Goal: Task Accomplishment & Management: Complete application form

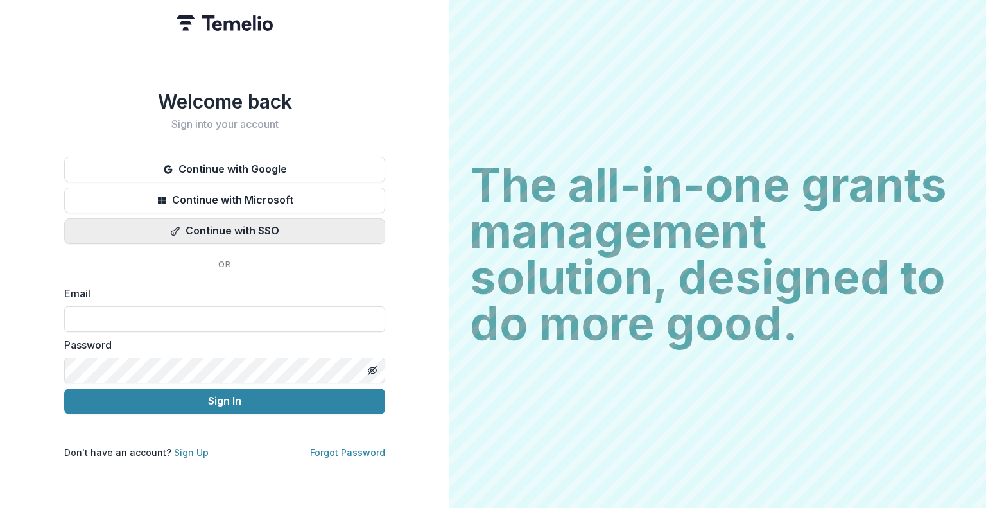
click at [202, 233] on button "Continue with SSO" at bounding box center [224, 231] width 321 height 26
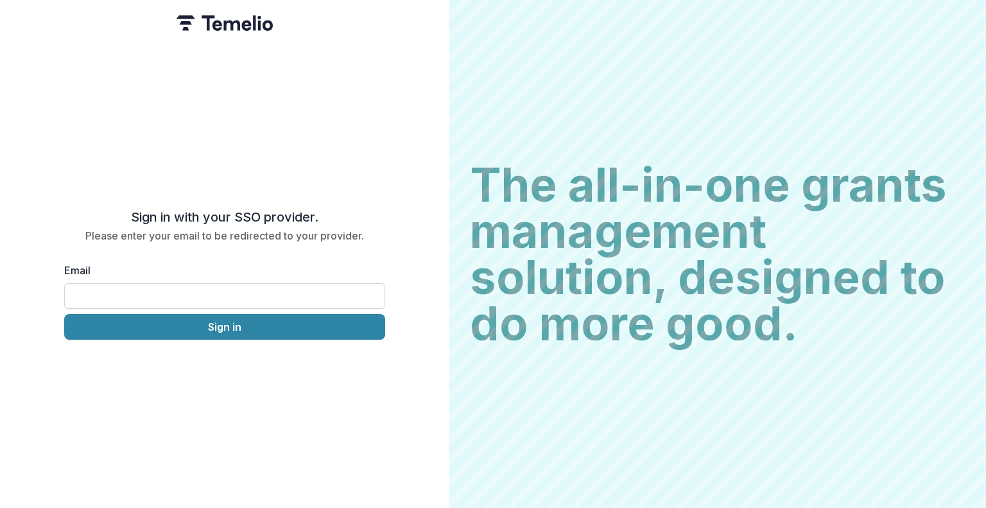
click at [220, 296] on input "Email" at bounding box center [224, 296] width 321 height 26
click at [123, 290] on input "**" at bounding box center [224, 296] width 321 height 26
type input "**********"
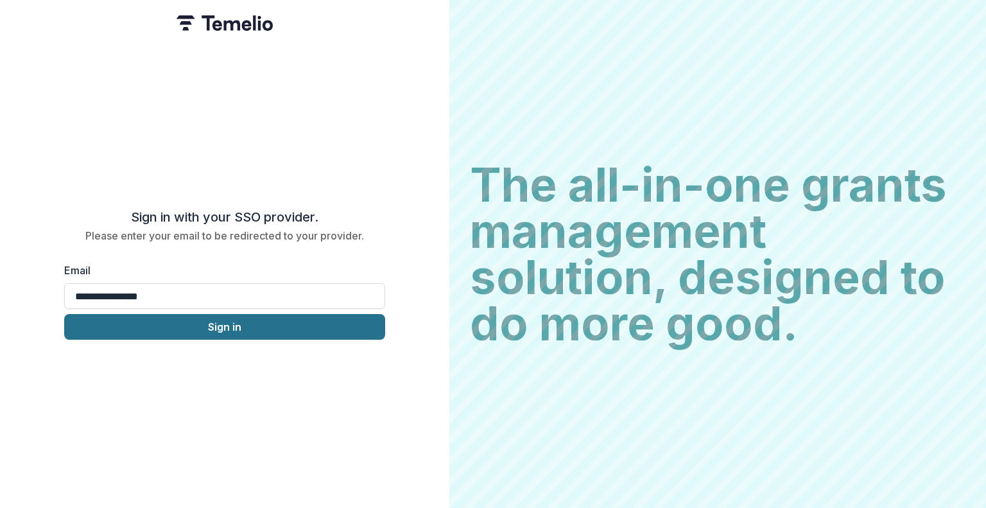
click at [208, 331] on button "Sign in" at bounding box center [224, 327] width 321 height 26
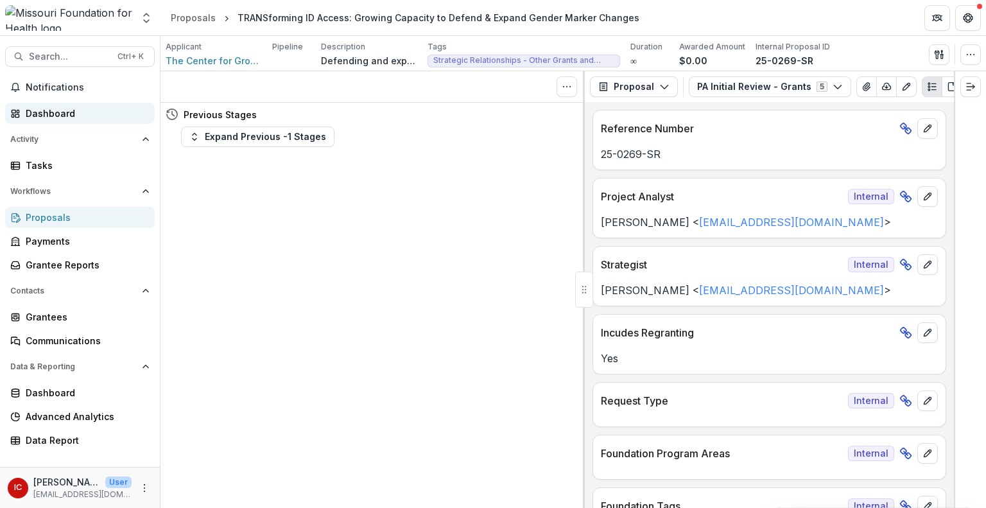
click at [52, 110] on div "Dashboard" at bounding box center [85, 113] width 119 height 13
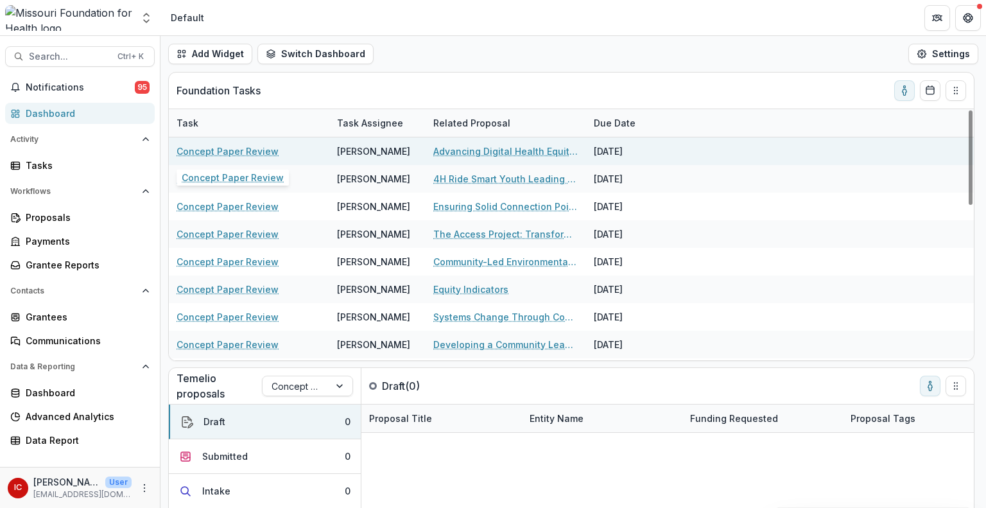
click at [239, 151] on link "Concept Paper Review" at bounding box center [228, 150] width 102 height 13
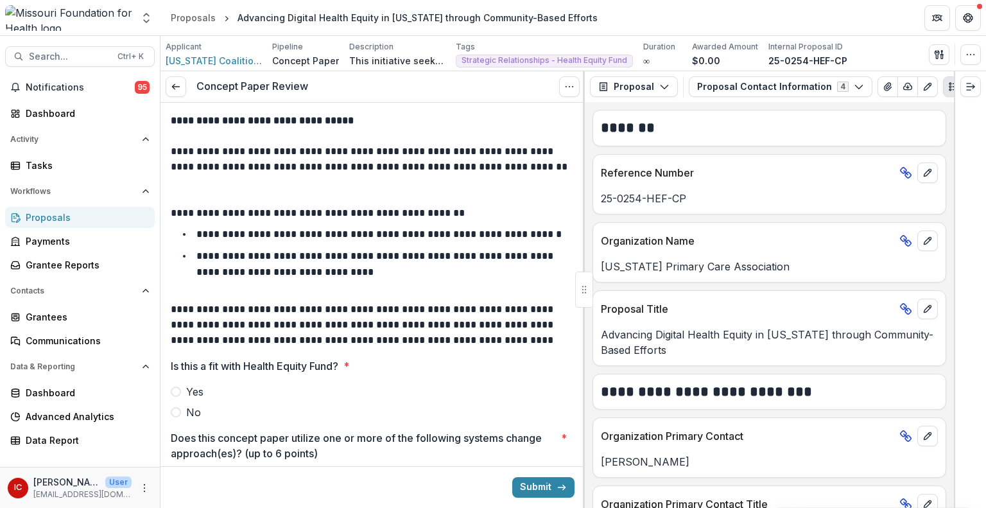
click at [116, 12] on div at bounding box center [68, 18] width 127 height 26
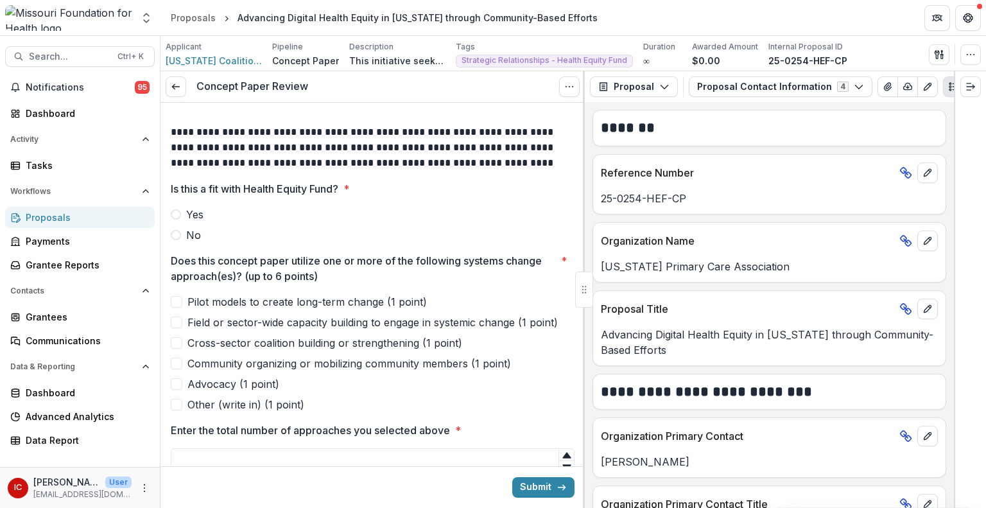
scroll to position [177, 0]
click at [194, 210] on span "Yes" at bounding box center [194, 214] width 17 height 15
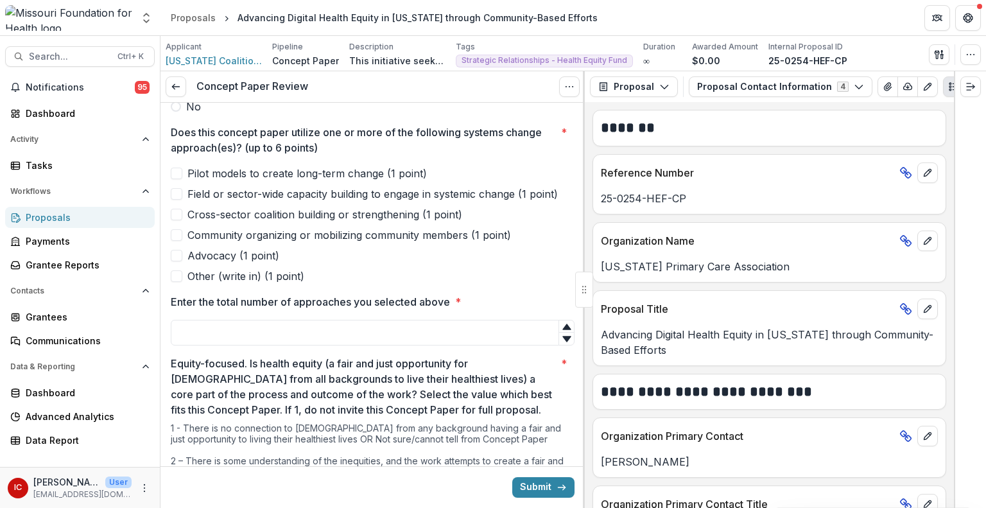
scroll to position [307, 0]
click at [219, 239] on span "Community organizing or mobilizing community members (1 point)" at bounding box center [349, 233] width 324 height 15
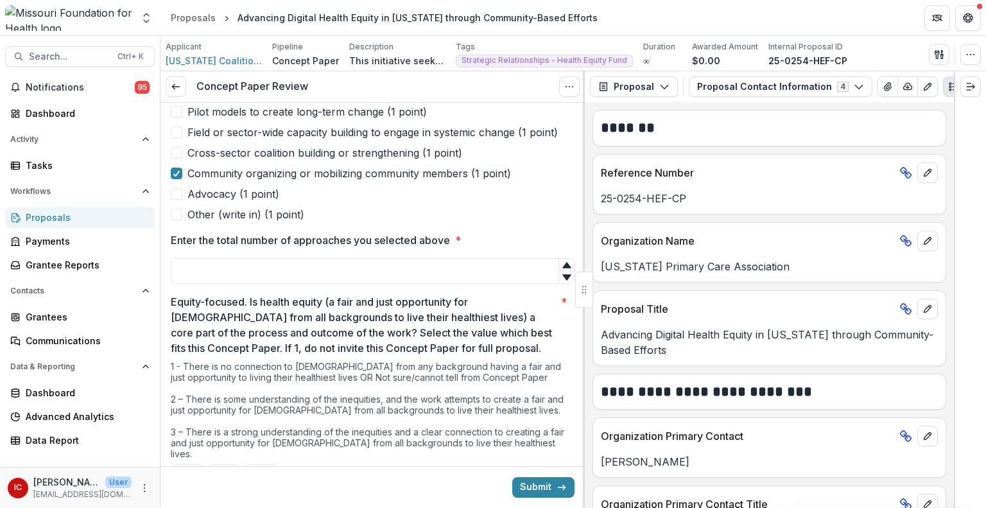
scroll to position [367, 0]
click at [207, 269] on input "Enter the total number of approaches you selected above *" at bounding box center [373, 271] width 404 height 26
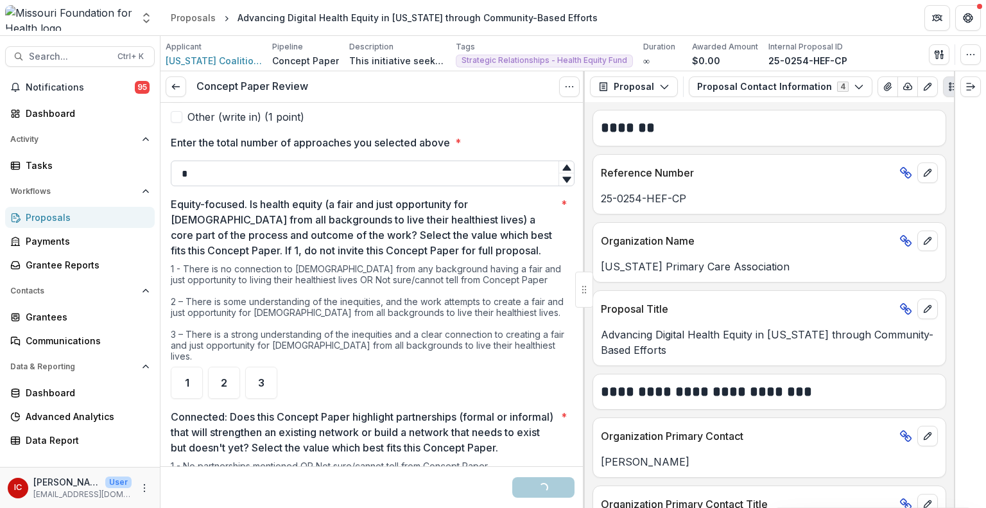
scroll to position [466, 0]
type input "*"
click at [229, 370] on div "2" at bounding box center [224, 381] width 32 height 32
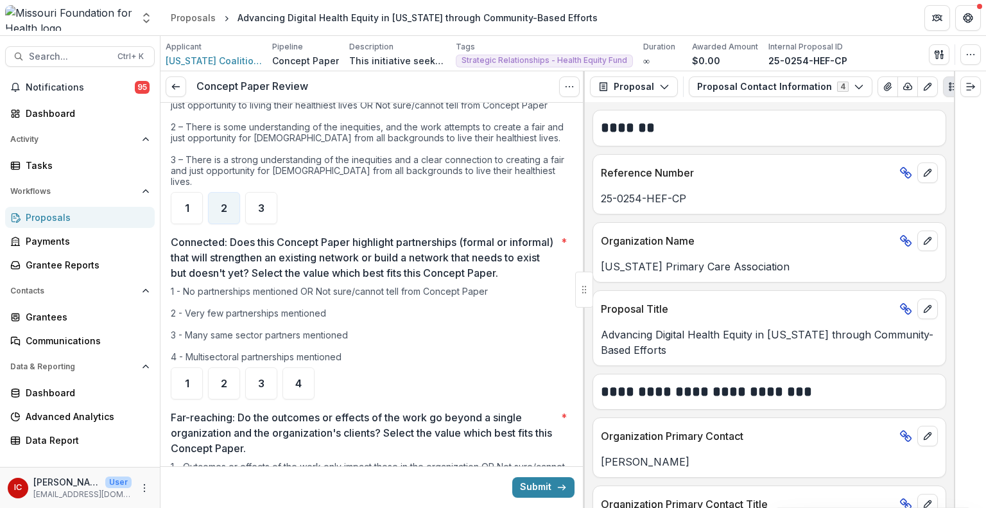
scroll to position [639, 0]
click at [261, 392] on div "3" at bounding box center [261, 383] width 32 height 32
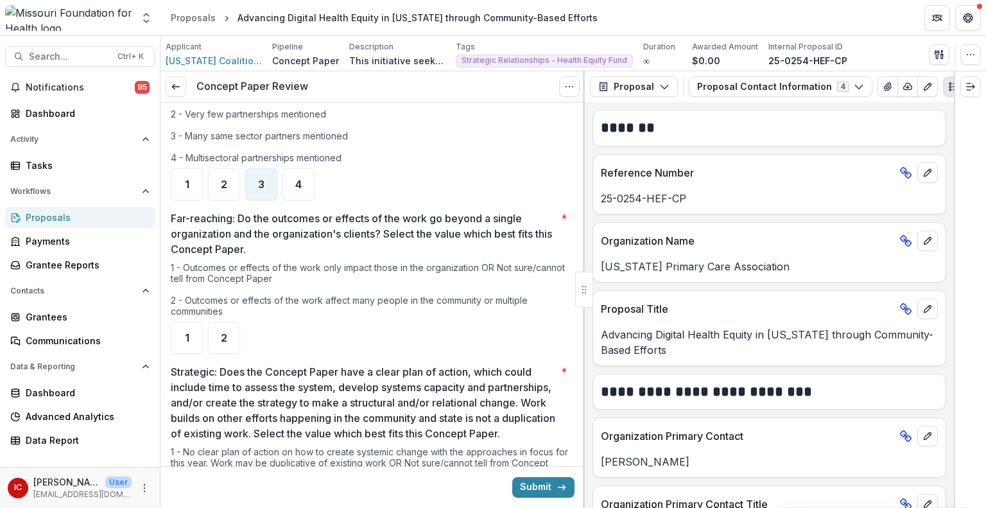
scroll to position [839, 0]
click at [179, 336] on div "1" at bounding box center [187, 337] width 32 height 32
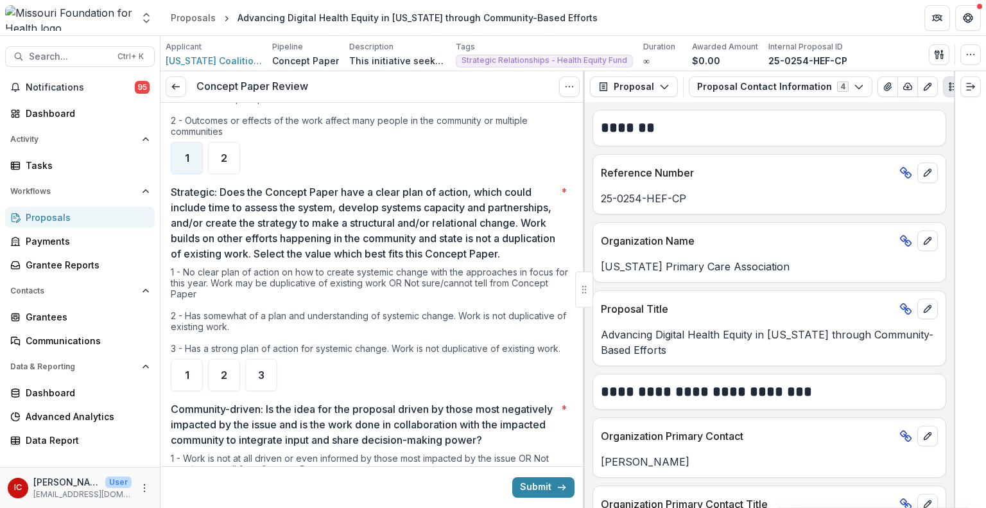
scroll to position [1019, 0]
click at [234, 383] on div "2" at bounding box center [224, 374] width 32 height 32
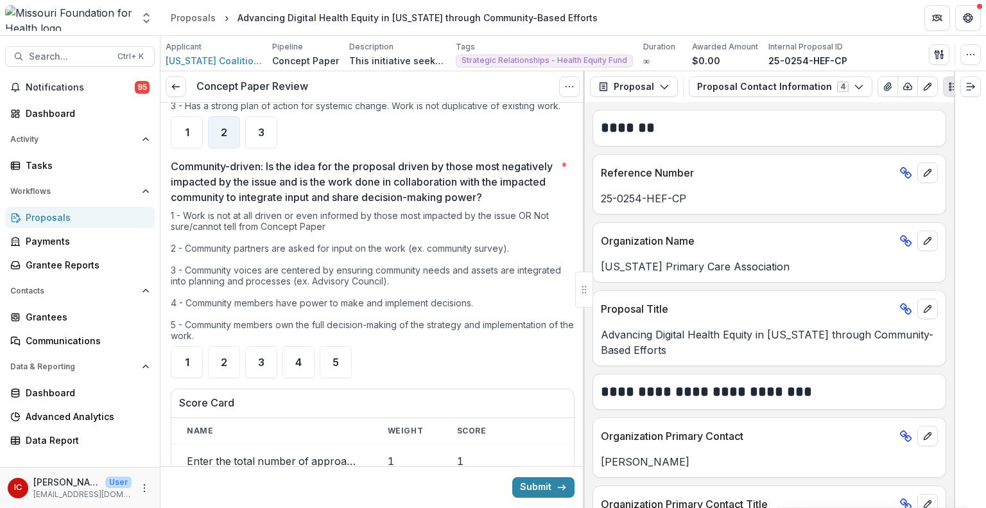
scroll to position [1261, 0]
click at [266, 378] on div "3" at bounding box center [261, 362] width 32 height 32
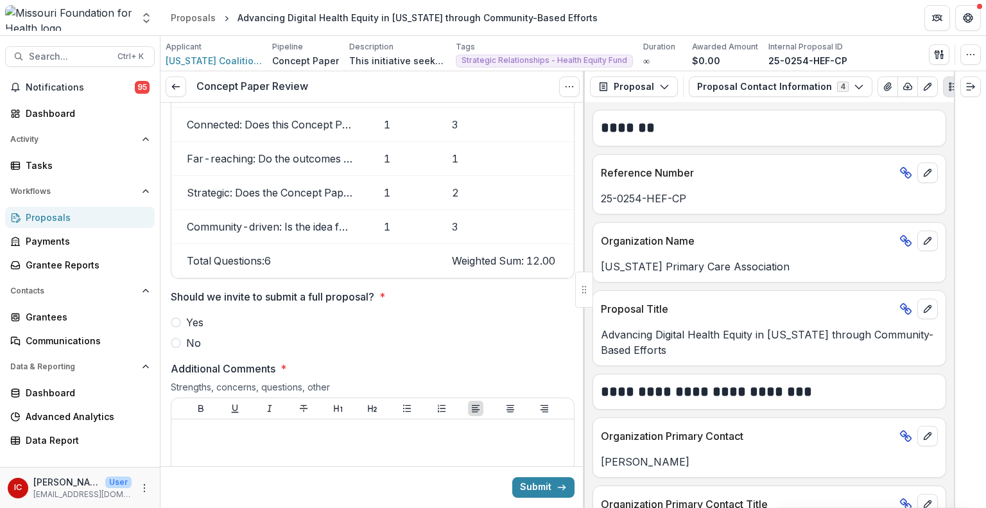
scroll to position [1666, 0]
click at [189, 350] on span "No" at bounding box center [193, 341] width 15 height 15
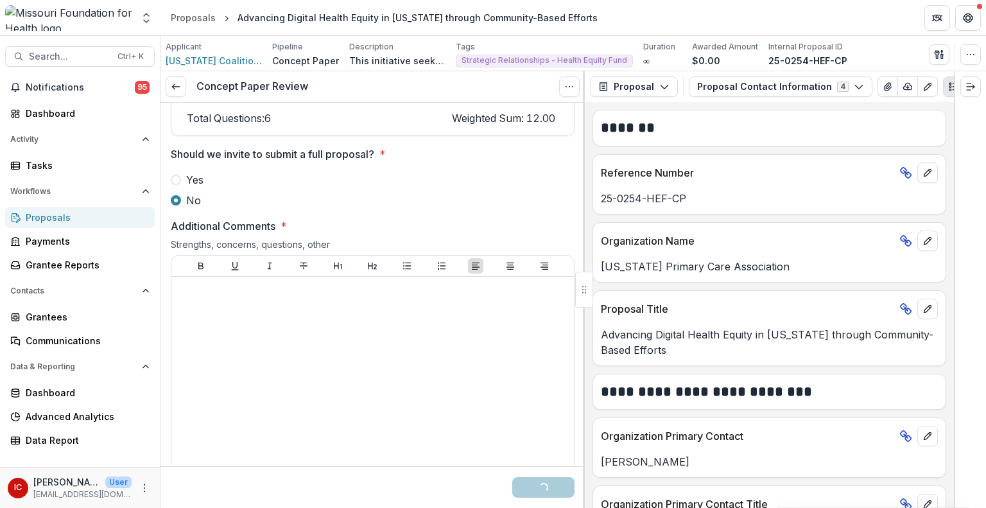
scroll to position [1807, 0]
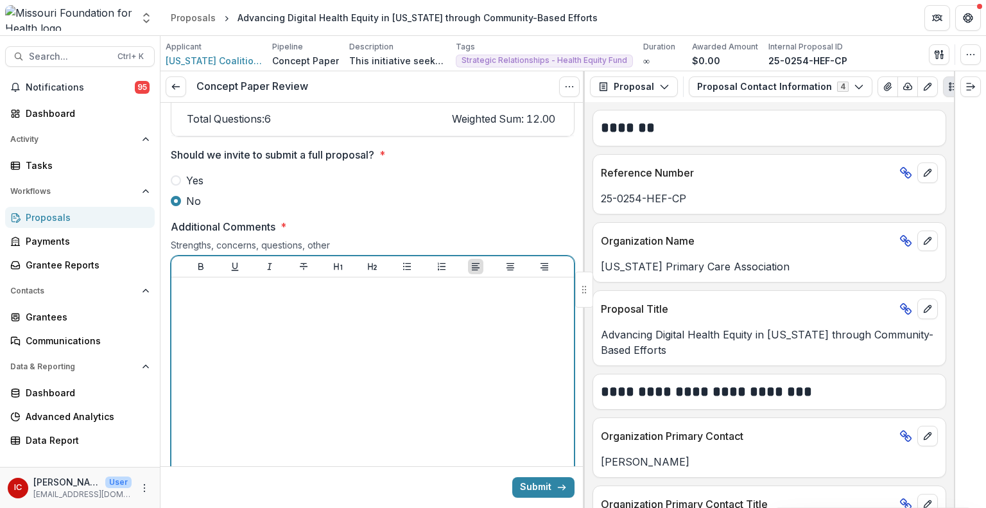
click at [211, 349] on div at bounding box center [373, 378] width 392 height 193
click at [406, 274] on button "Bullet List" at bounding box center [406, 266] width 15 height 15
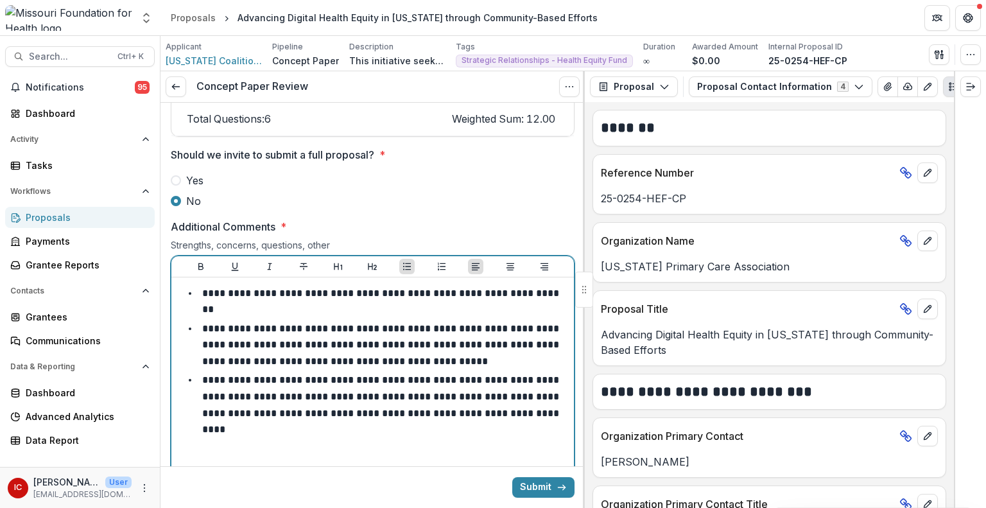
click at [553, 318] on li "**********" at bounding box center [380, 301] width 377 height 33
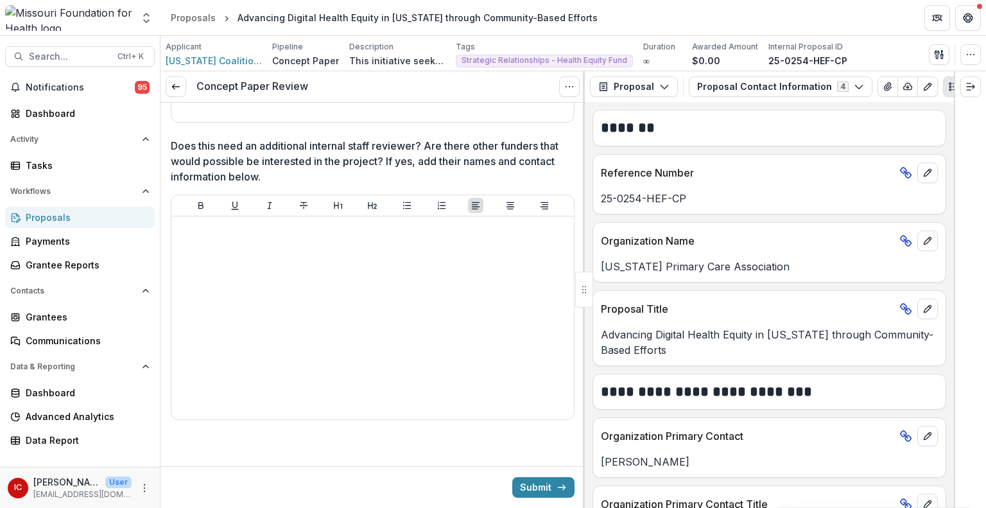
scroll to position [2473, 0]
click at [544, 485] on button "Submit" at bounding box center [543, 487] width 62 height 21
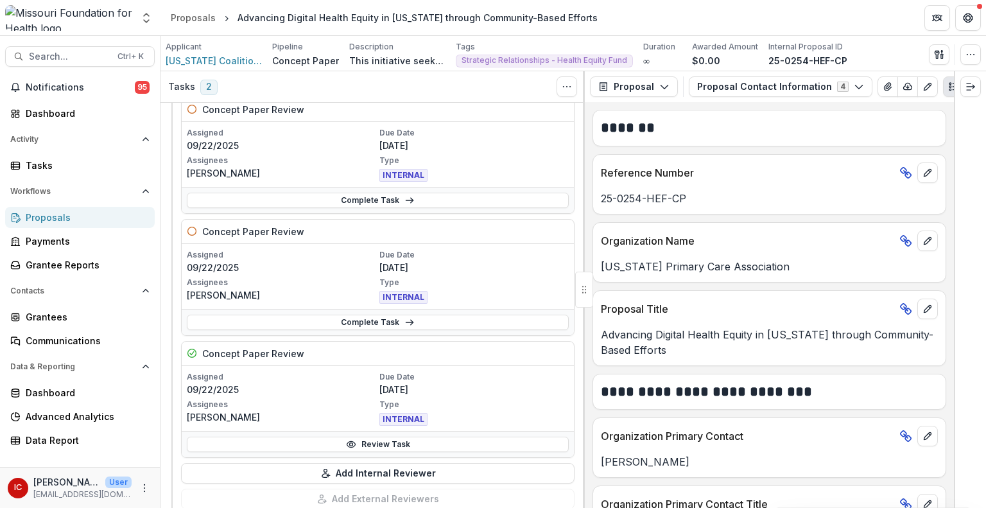
scroll to position [74, 0]
click at [63, 117] on div "Dashboard" at bounding box center [85, 113] width 119 height 13
